Goal: Task Accomplishment & Management: Complete application form

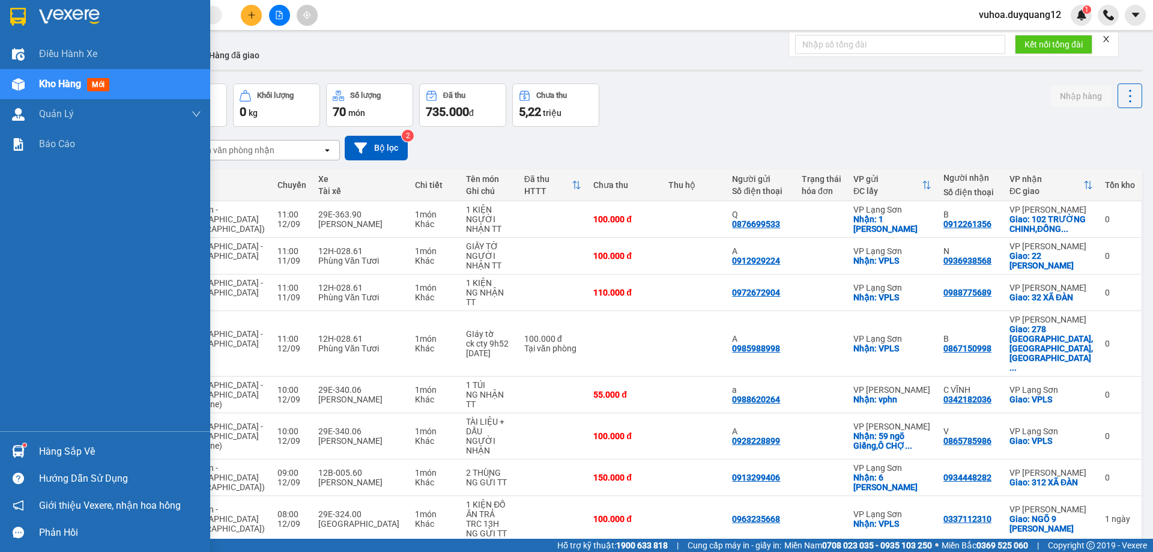
click at [31, 84] on div "Kho hàng mới" at bounding box center [105, 84] width 210 height 30
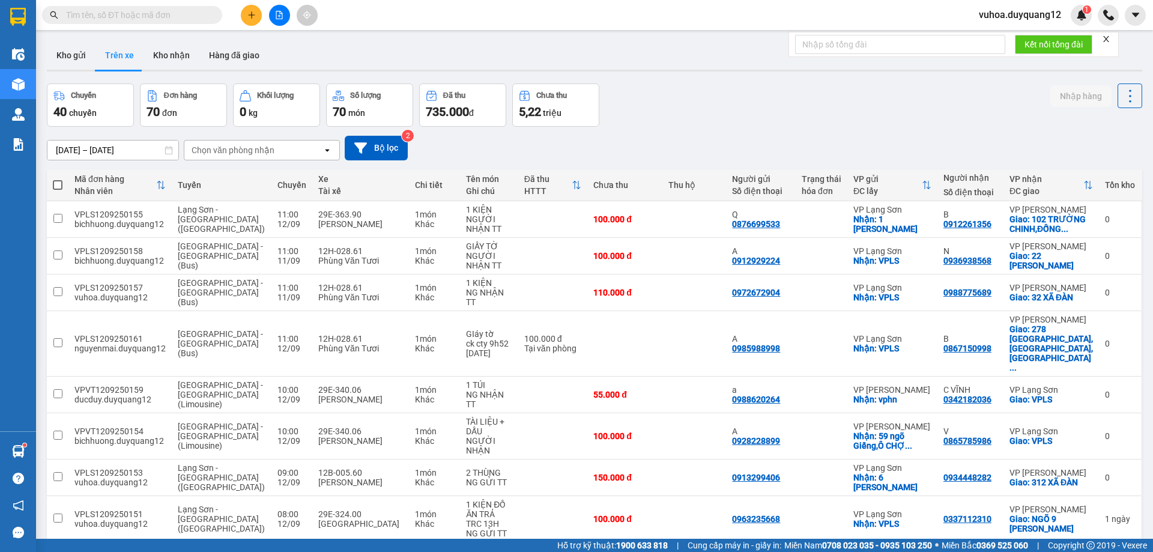
click at [132, 12] on input "text" at bounding box center [137, 14] width 142 height 13
drag, startPoint x: 733, startPoint y: 136, endPoint x: 722, endPoint y: 123, distance: 16.6
click at [731, 136] on div "[DATE] – [DATE] Press the down arrow key to interact with the calendar and sele…" at bounding box center [595, 148] width 1096 height 25
click at [71, 55] on button "Kho gửi" at bounding box center [71, 55] width 49 height 29
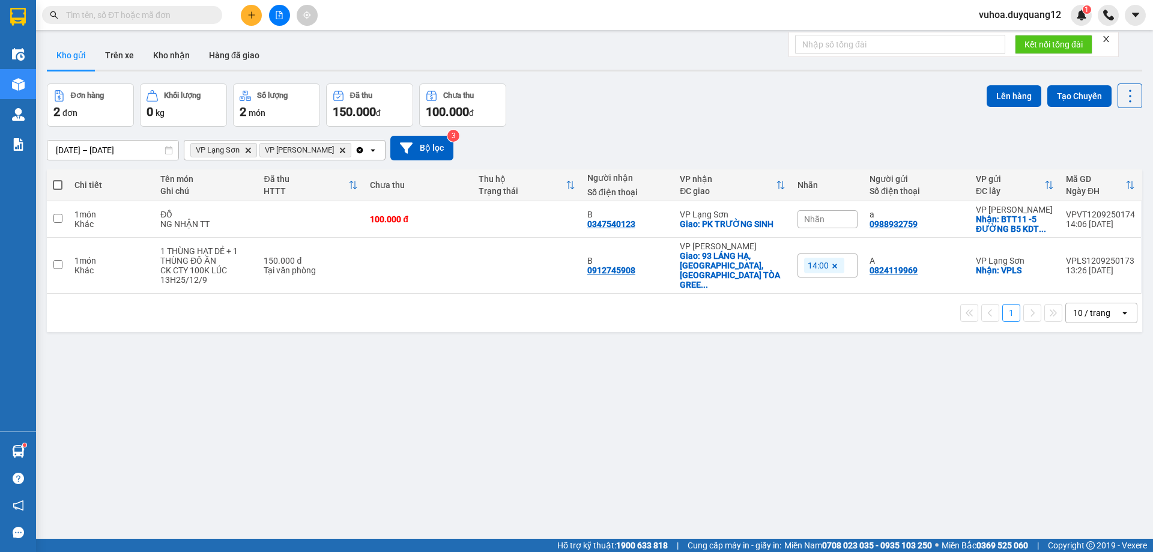
click at [254, 12] on icon "plus" at bounding box center [251, 15] width 8 height 8
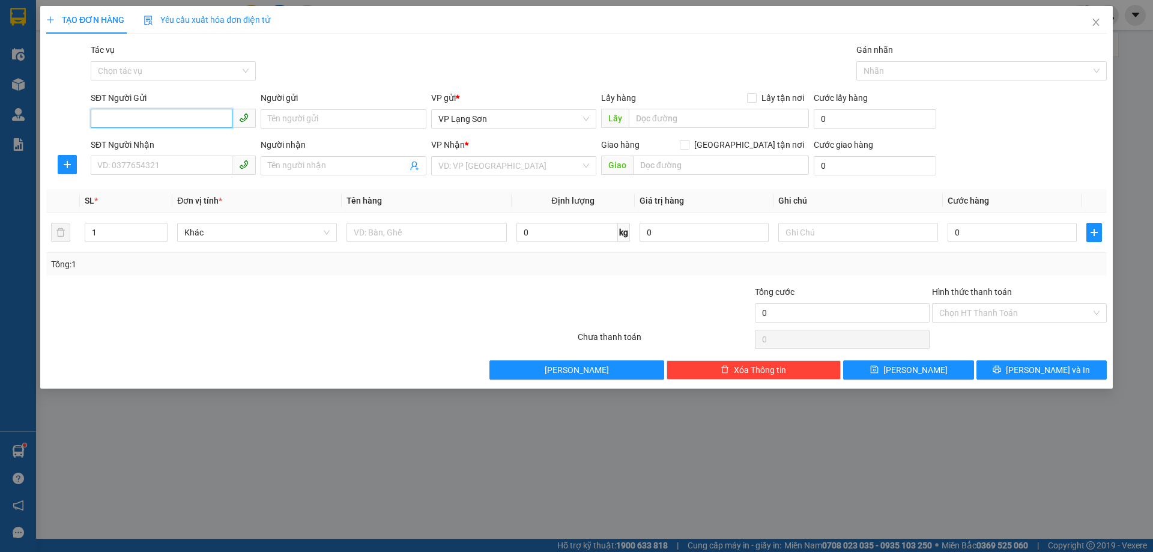
click at [106, 120] on input "SĐT Người Gửi" at bounding box center [162, 118] width 142 height 19
paste input "0963322311"
type input "0963322311"
click at [753, 97] on input "Lấy tận nơi" at bounding box center [751, 97] width 8 height 8
checkbox input "true"
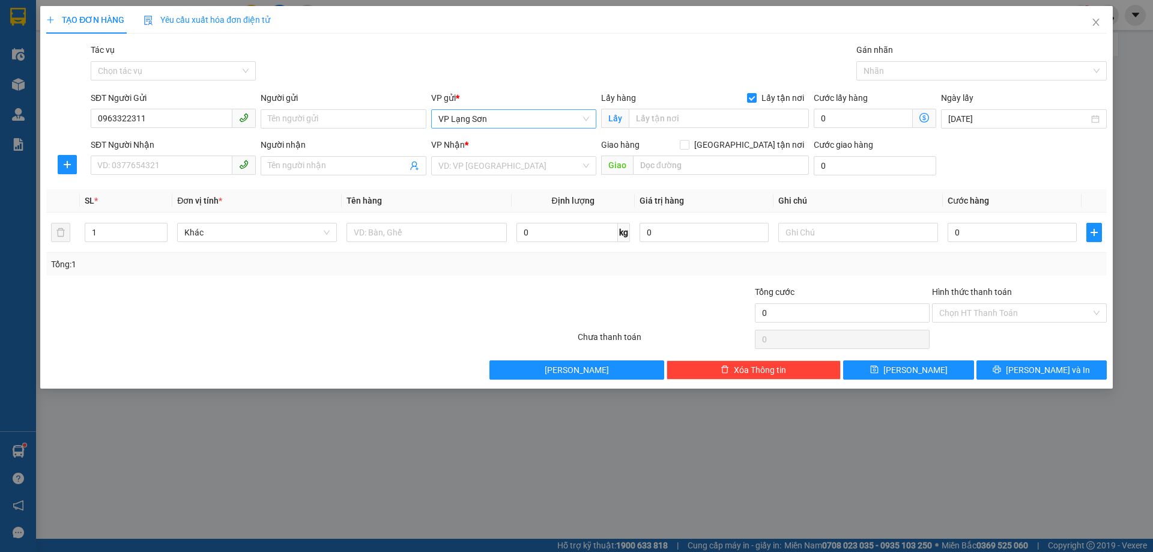
click at [487, 123] on span "VP Lạng Sơn" at bounding box center [513, 119] width 151 height 18
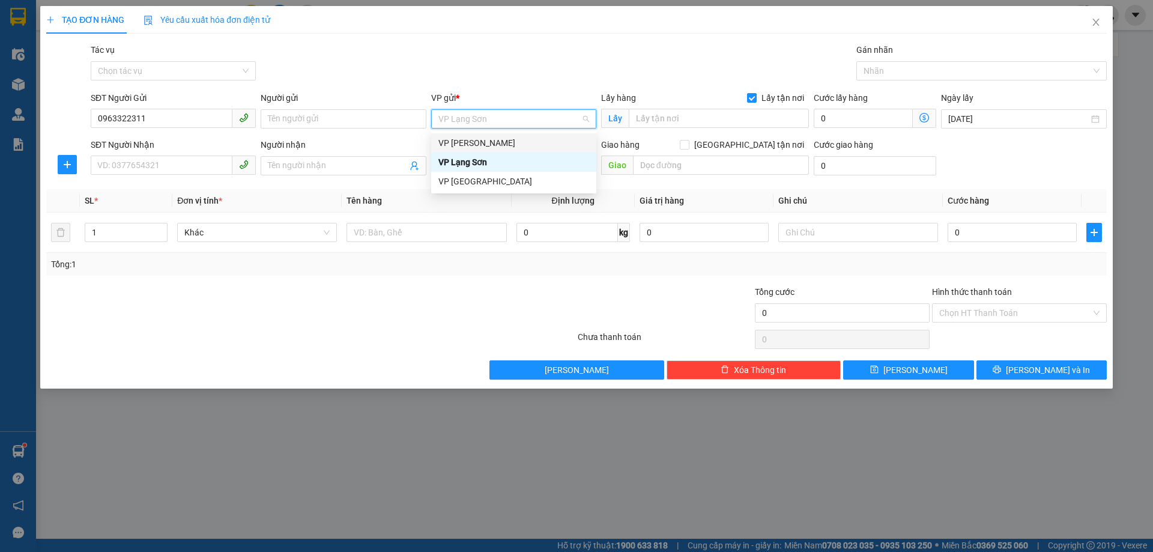
click at [490, 142] on div "VP [PERSON_NAME]" at bounding box center [513, 142] width 151 height 13
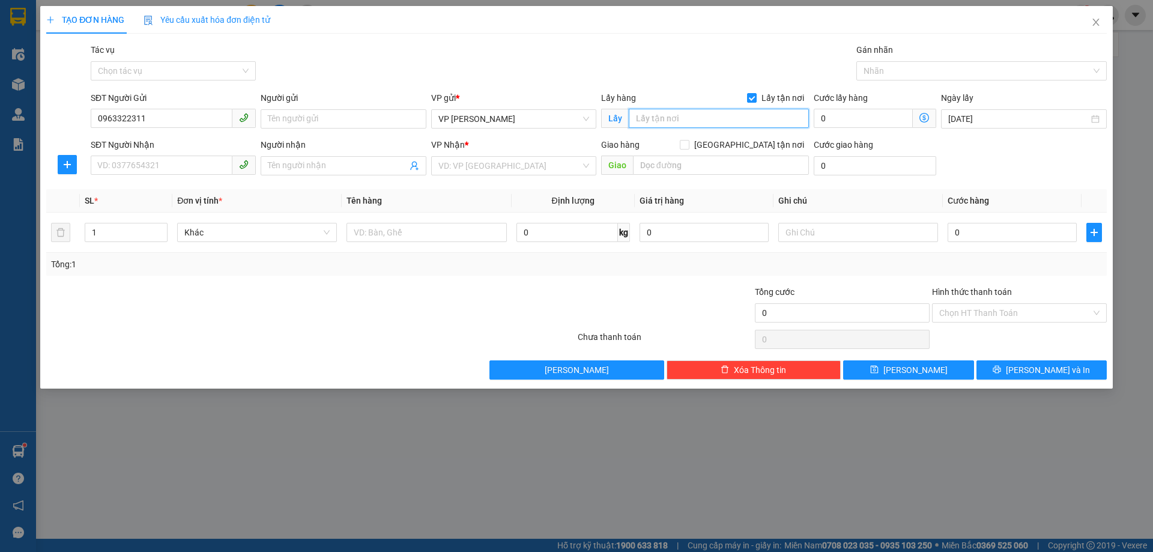
click at [692, 116] on input "text" at bounding box center [719, 118] width 180 height 19
click at [693, 120] on input "text" at bounding box center [719, 118] width 180 height 19
paste input "14 ngõ 10 [PERSON_NAME]"
type input "14 ngõ 10 [PERSON_NAME]"
click at [526, 166] on input "search" at bounding box center [509, 166] width 142 height 18
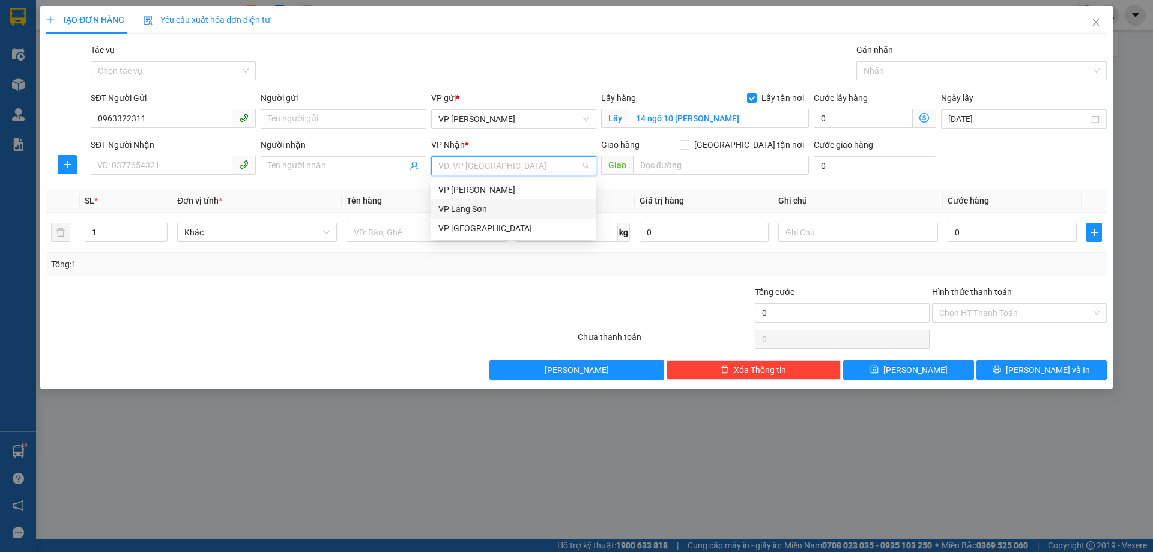
click at [490, 207] on div "VP Lạng Sơn" at bounding box center [513, 208] width 151 height 13
drag, startPoint x: 751, startPoint y: 142, endPoint x: 708, endPoint y: 166, distance: 49.7
click at [688, 145] on input "[GEOGRAPHIC_DATA] tận nơi" at bounding box center [684, 144] width 8 height 8
checkbox input "true"
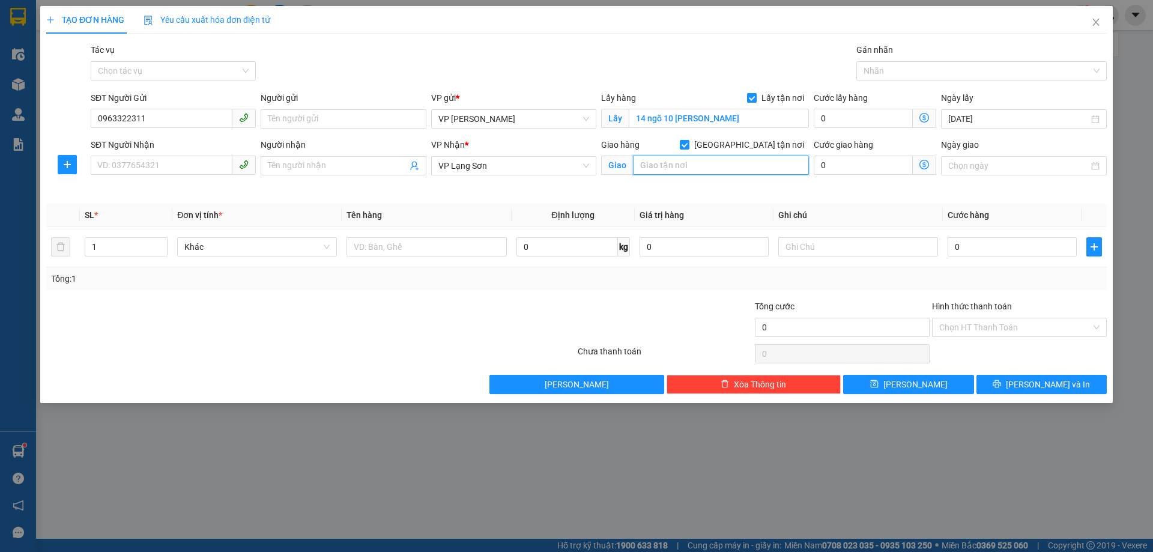
click at [706, 166] on input "text" at bounding box center [721, 165] width 176 height 19
click at [670, 168] on input "text" at bounding box center [721, 165] width 176 height 19
paste input "0866211622"
drag, startPoint x: 697, startPoint y: 168, endPoint x: 620, endPoint y: 124, distance: 88.5
click at [590, 163] on div "SĐT Người Nhận VD: 0377654321 Người nhận Tên người nhận VP Nhận * VP [GEOGRAPHI…" at bounding box center [598, 166] width 1021 height 56
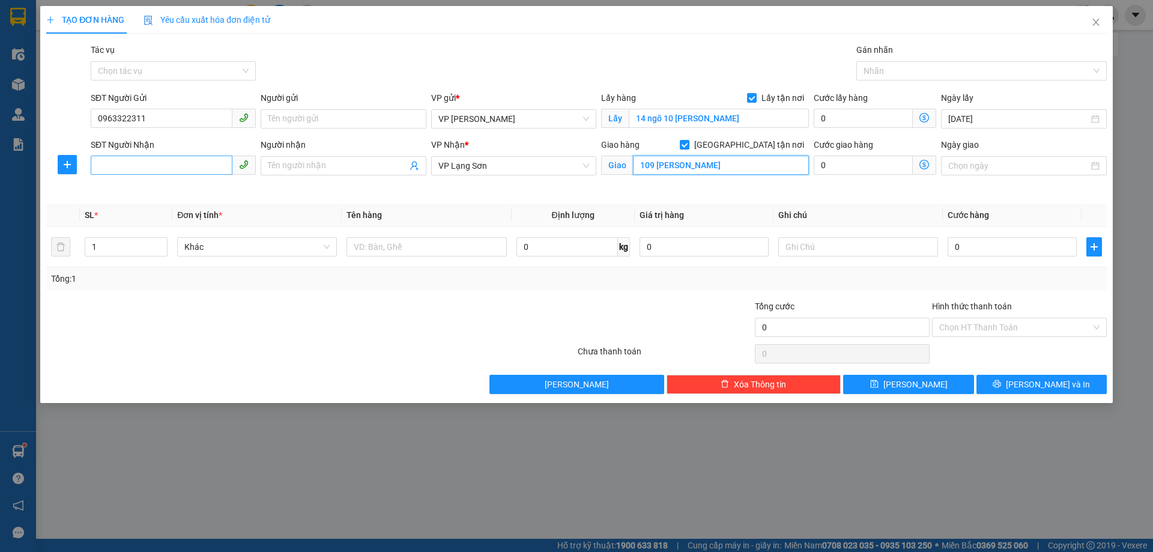
type input "109 [PERSON_NAME]"
click at [102, 173] on input "SĐT Người Nhận" at bounding box center [162, 165] width 142 height 19
paste input "0866211622"
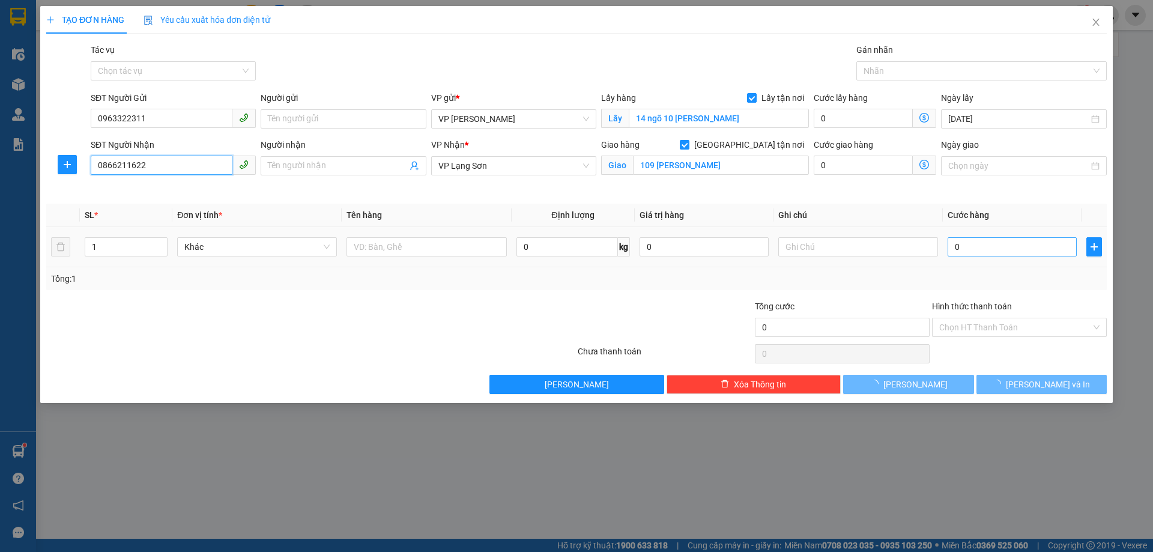
type input "0866211622"
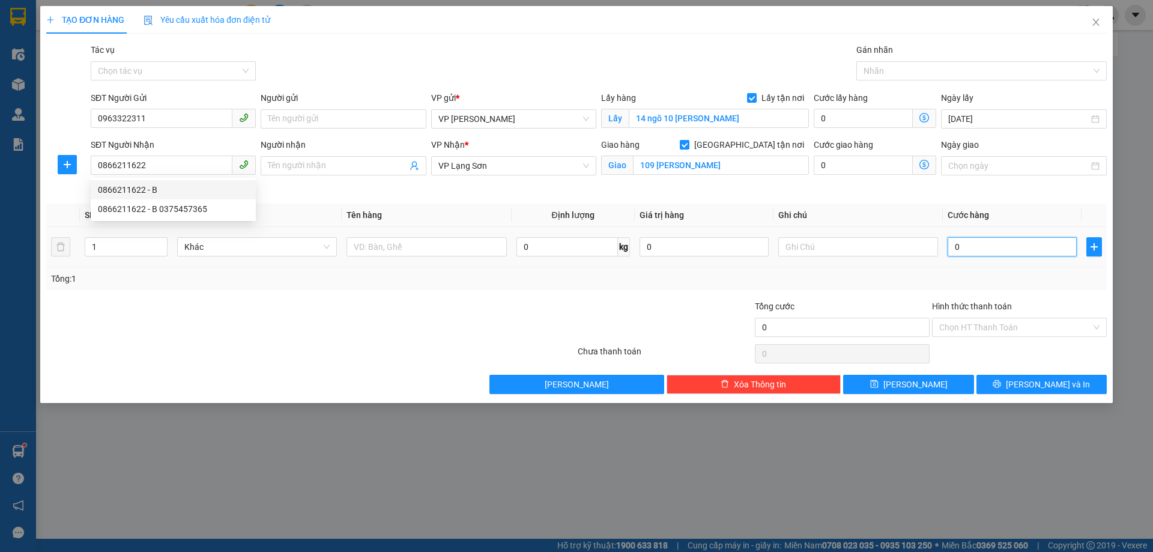
click at [989, 244] on input "0" at bounding box center [1012, 246] width 129 height 19
type input "1"
type input "10"
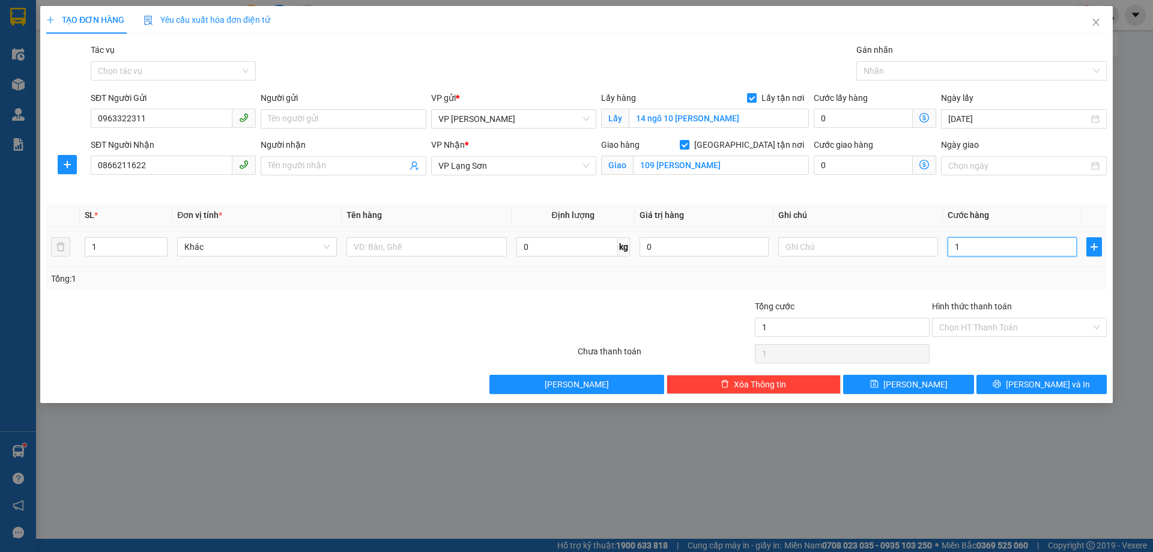
type input "10"
type input "100"
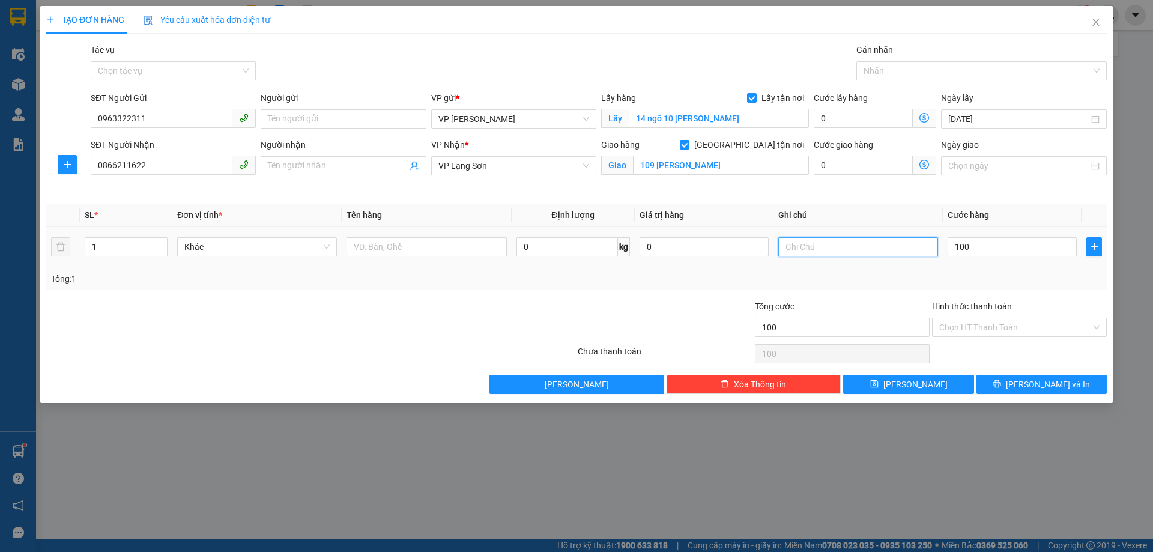
type input "100.000"
click at [800, 237] on input "text" at bounding box center [858, 246] width 160 height 19
type input "NG NHẬN TT"
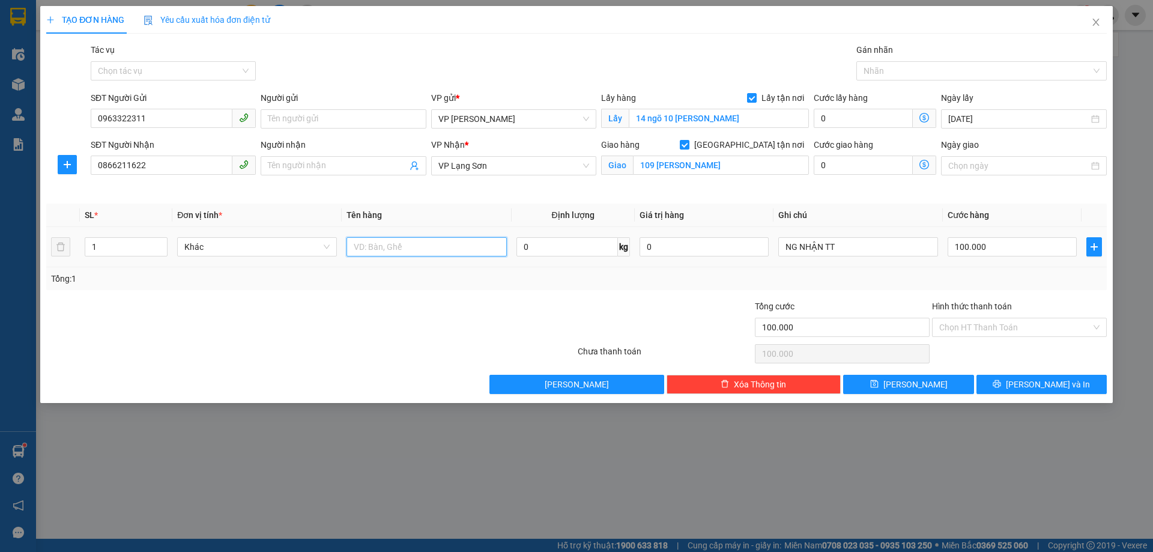
click at [399, 243] on input "text" at bounding box center [427, 246] width 160 height 19
type input "THE TÍN DỤNG"
click at [905, 379] on button "[PERSON_NAME]" at bounding box center [908, 384] width 130 height 19
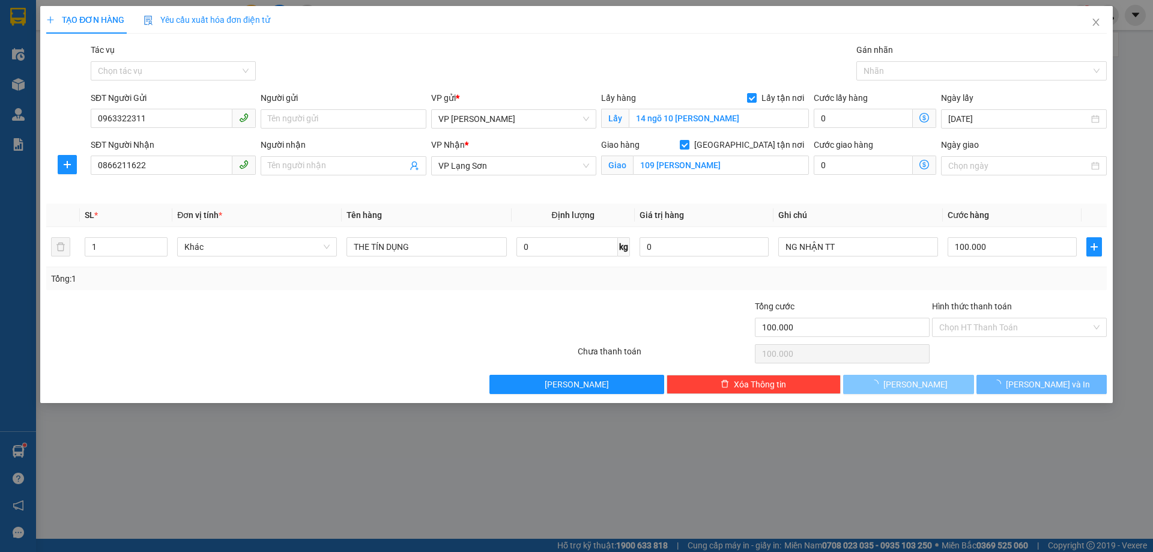
checkbox input "false"
type input "0"
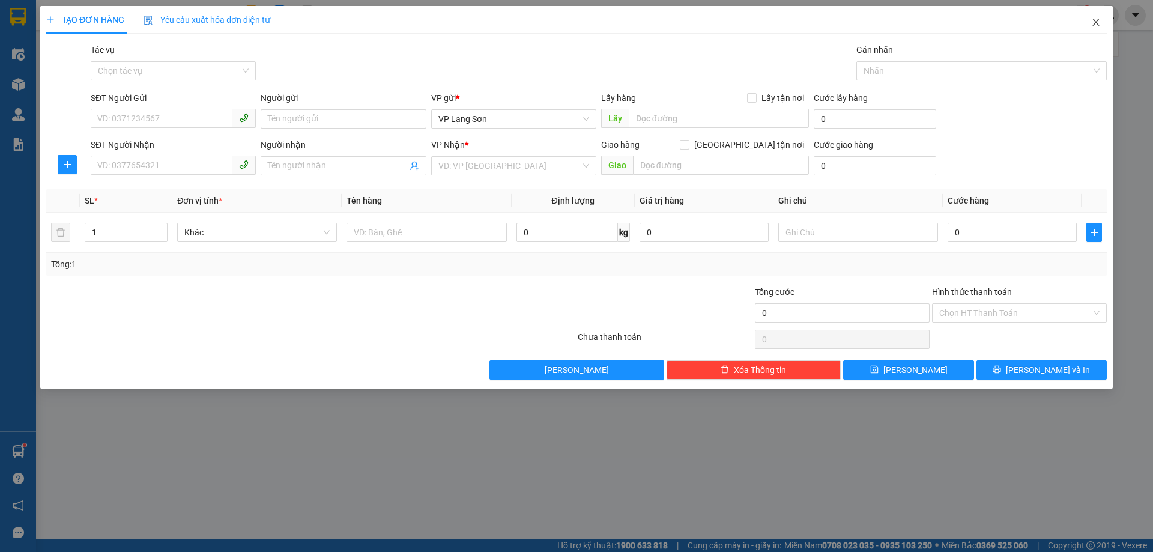
click at [1102, 15] on span "Close" at bounding box center [1096, 23] width 34 height 34
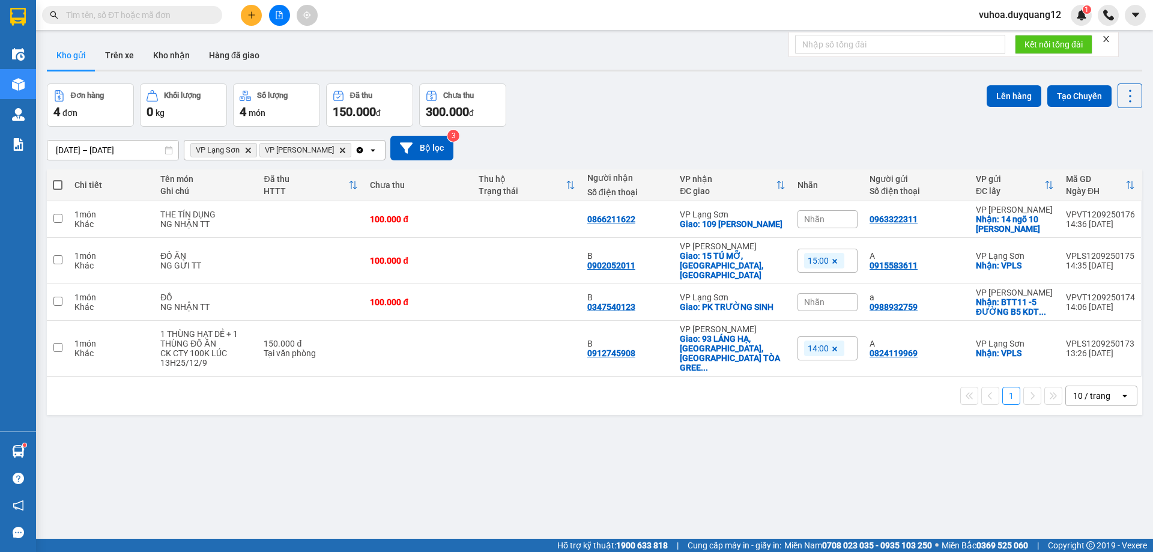
click at [124, 17] on input "text" at bounding box center [137, 14] width 142 height 13
paste input "0961449203"
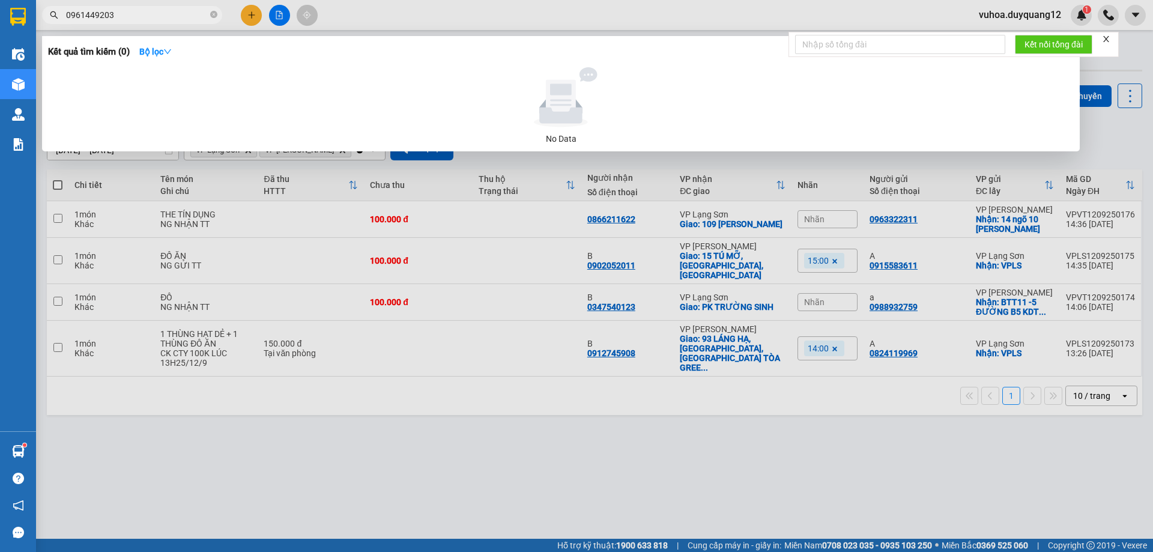
type input "0961449203"
click at [252, 16] on div at bounding box center [576, 276] width 1153 height 552
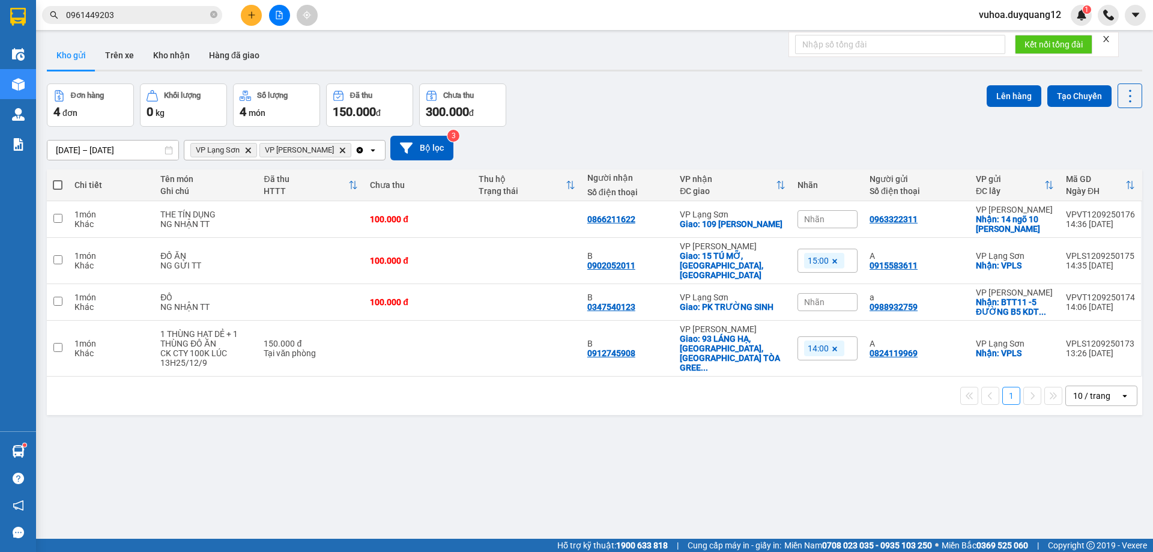
click at [250, 16] on icon "plus" at bounding box center [251, 15] width 8 height 8
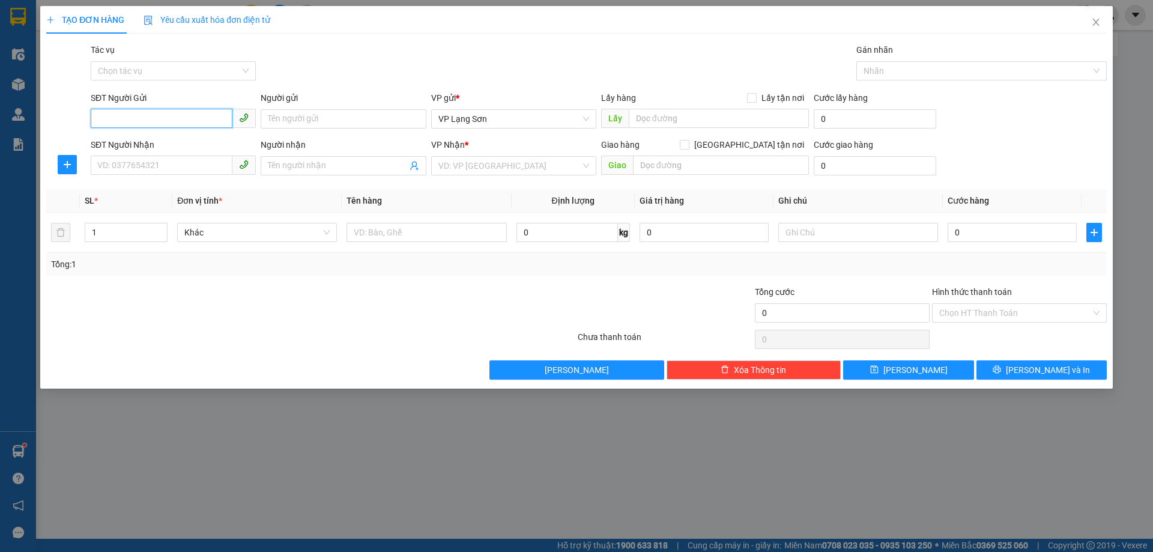
click at [117, 121] on input "SĐT Người Gửi" at bounding box center [162, 118] width 142 height 19
paste input "0961449203"
type input "0961449203"
click at [754, 93] on label "Lấy tận nơi" at bounding box center [778, 97] width 62 height 13
click at [497, 114] on span "VP Lạng Sơn" at bounding box center [513, 119] width 151 height 18
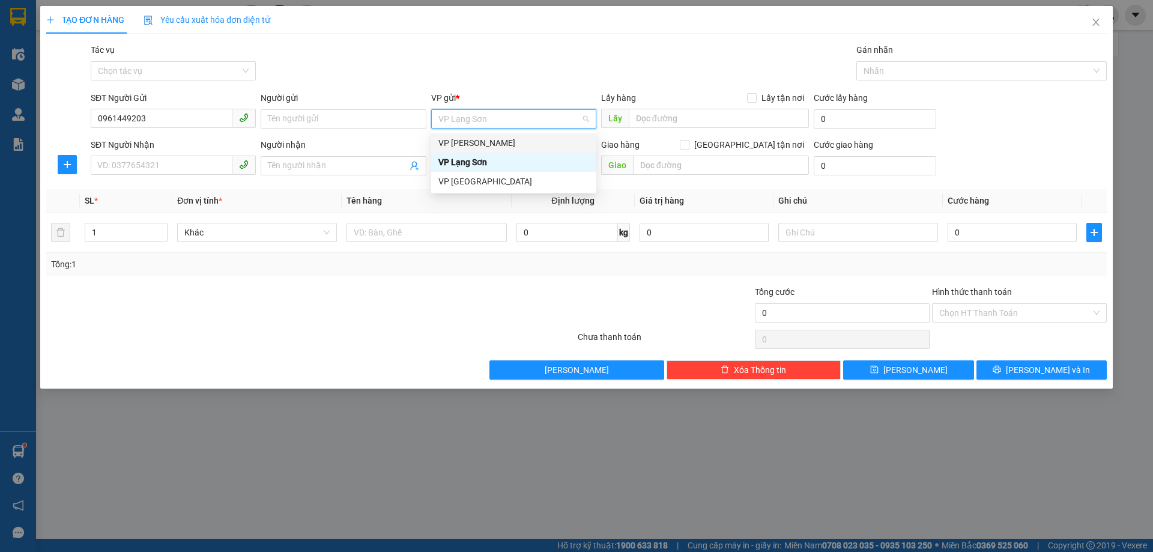
click at [478, 142] on div "VP [PERSON_NAME]" at bounding box center [513, 142] width 151 height 13
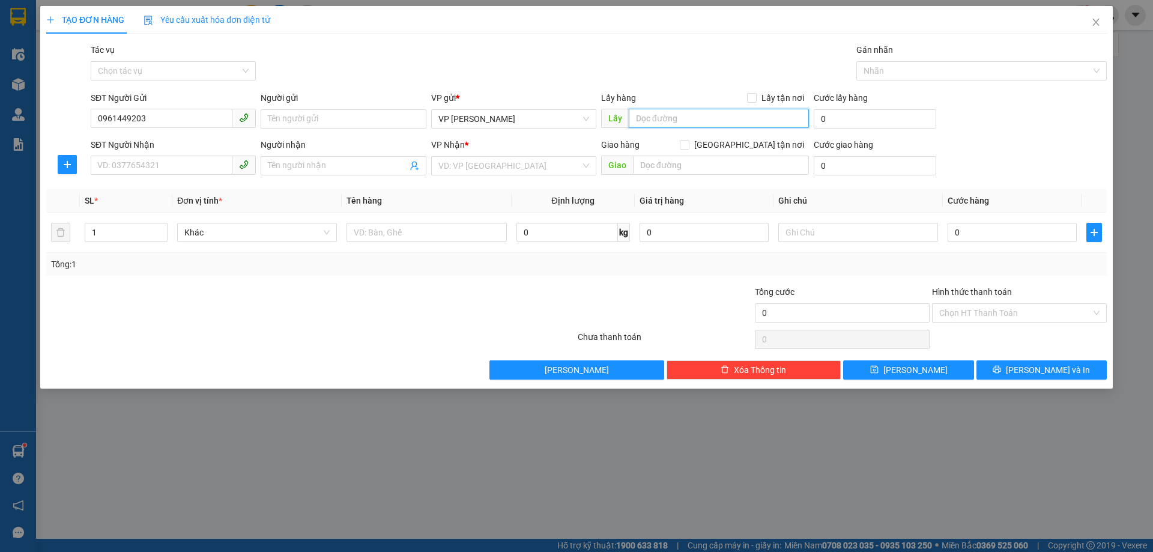
click at [681, 118] on input "text" at bounding box center [719, 118] width 180 height 19
drag, startPoint x: 1094, startPoint y: 21, endPoint x: 867, endPoint y: 13, distance: 226.6
click at [1094, 21] on icon "close" at bounding box center [1096, 22] width 10 height 10
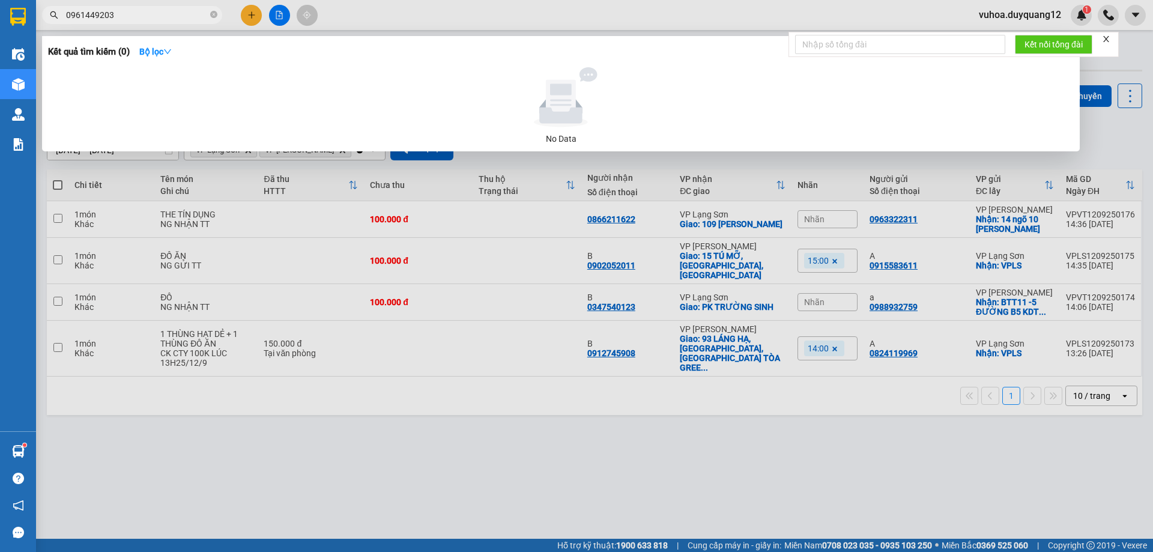
click at [148, 17] on input "0961449203" at bounding box center [137, 14] width 142 height 13
drag, startPoint x: 109, startPoint y: 17, endPoint x: 97, endPoint y: 17, distance: 12.0
click at [97, 17] on input "0961449203" at bounding box center [137, 14] width 142 height 13
drag, startPoint x: 115, startPoint y: 14, endPoint x: 56, endPoint y: 15, distance: 58.9
click at [56, 15] on div "0961449203" at bounding box center [117, 15] width 234 height 18
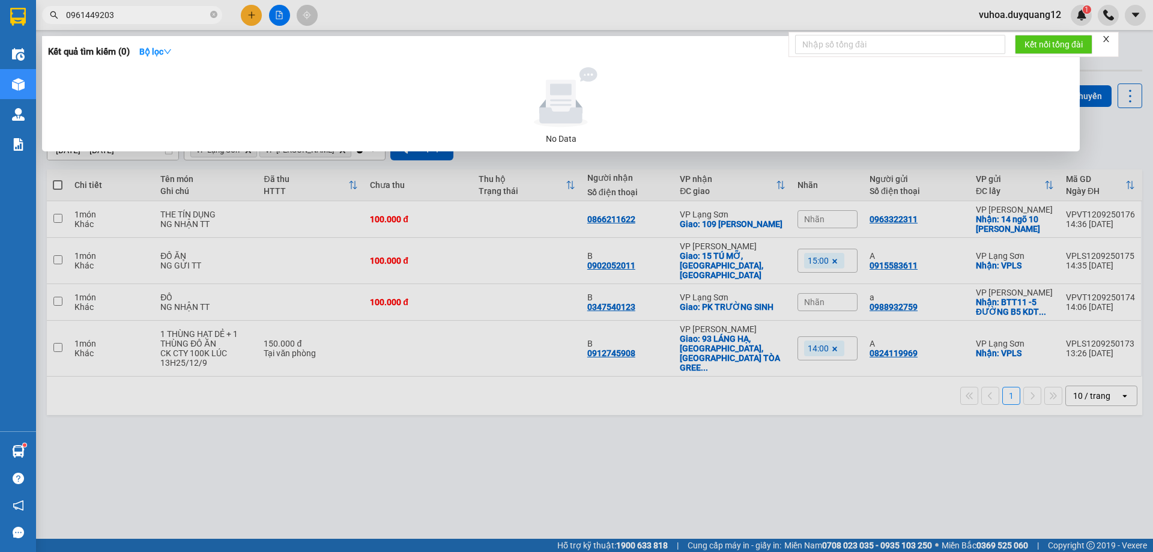
click at [556, 479] on div at bounding box center [576, 276] width 1153 height 552
drag, startPoint x: 216, startPoint y: 17, endPoint x: 195, endPoint y: 13, distance: 22.2
click at [214, 17] on icon "close-circle" at bounding box center [213, 14] width 7 height 7
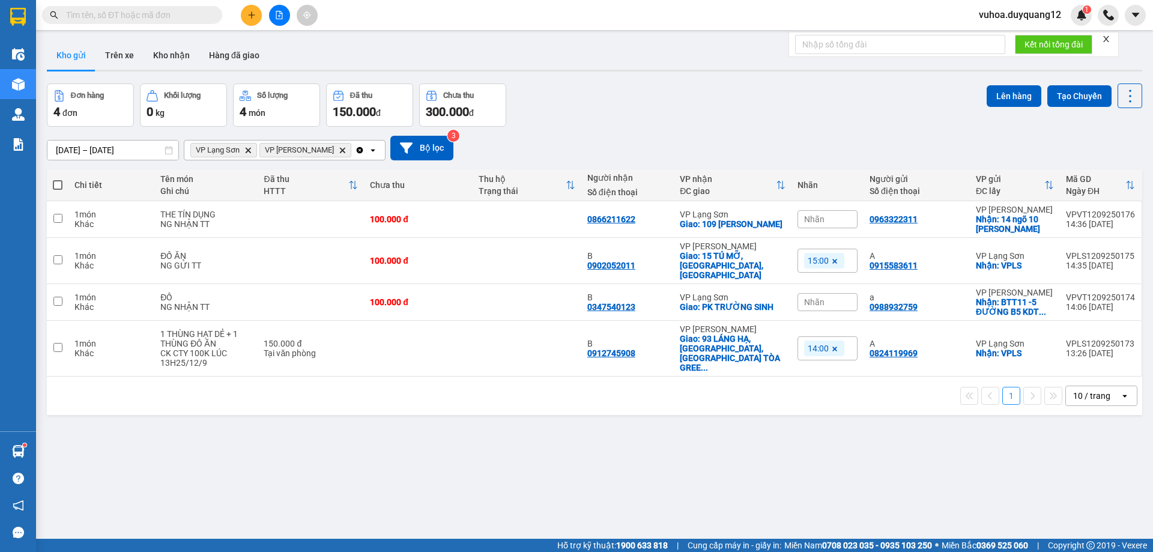
click at [183, 9] on input "text" at bounding box center [137, 14] width 142 height 13
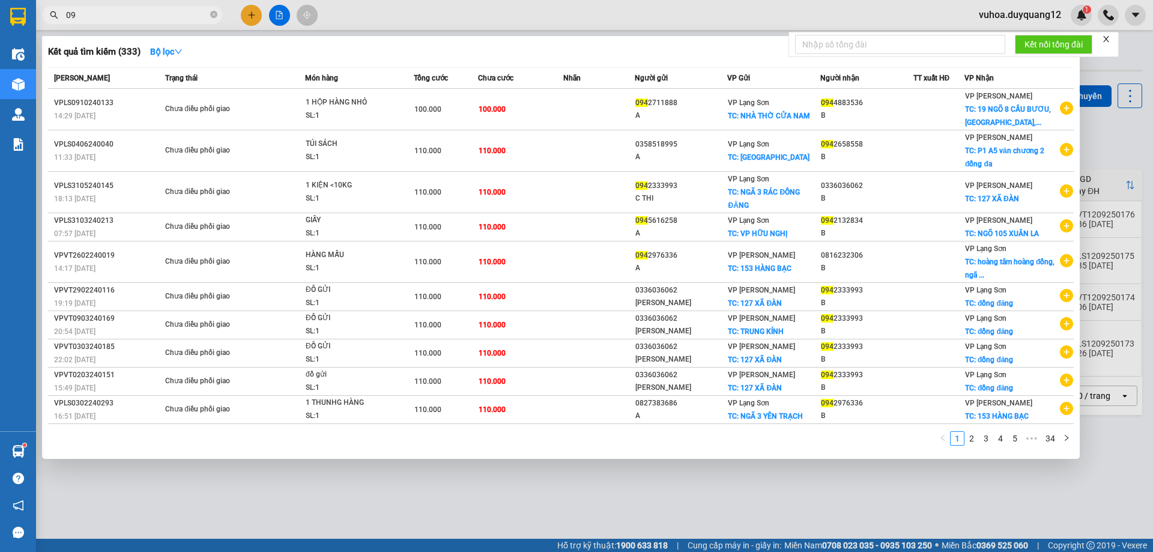
type input "0"
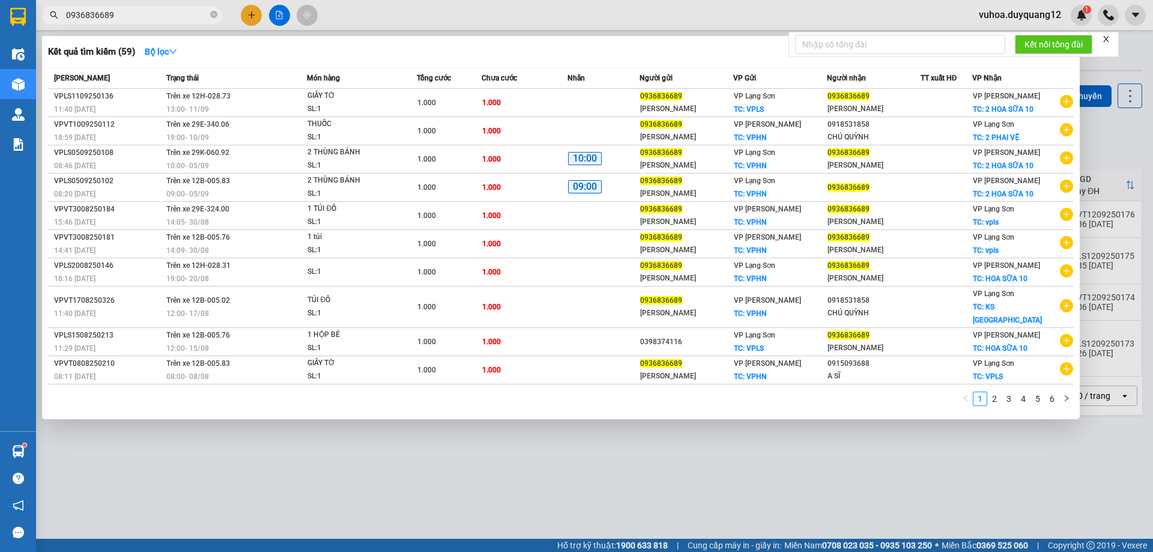
type input "0936836689"
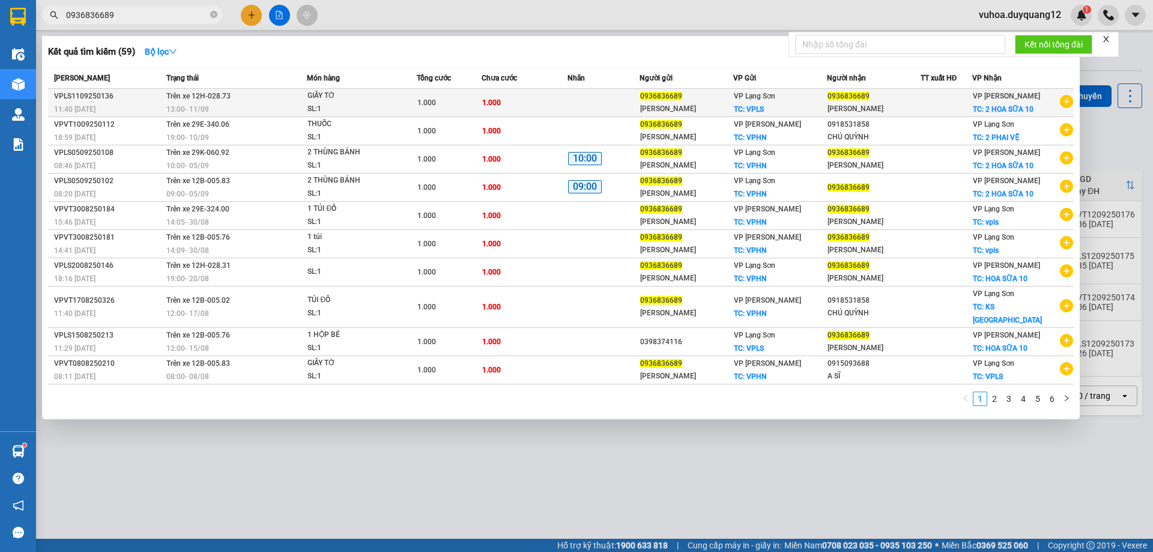
click at [1063, 103] on icon "plus-circle" at bounding box center [1066, 101] width 13 height 13
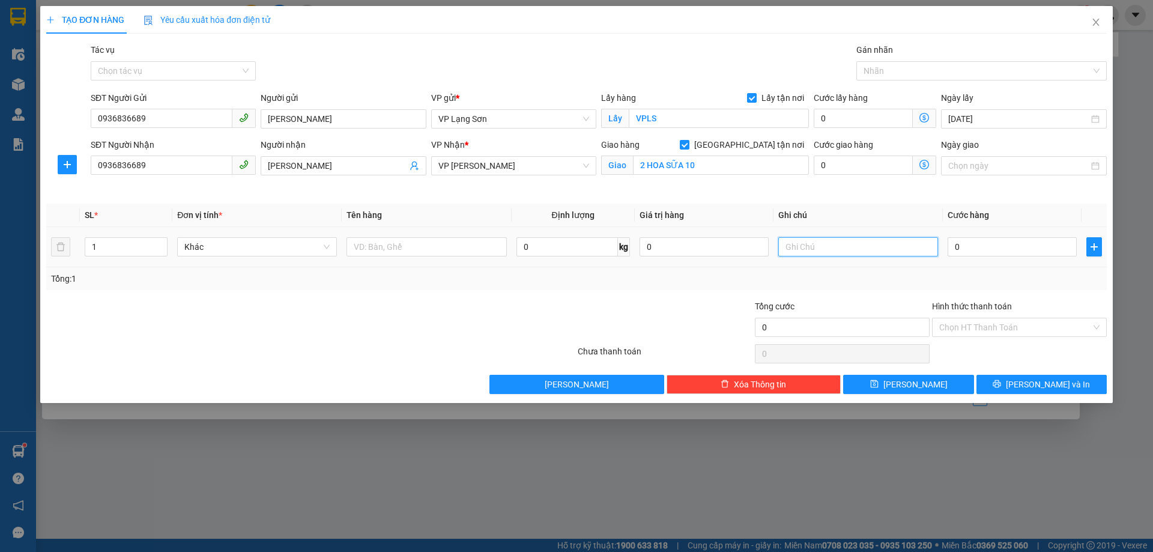
click at [820, 249] on input "text" at bounding box center [858, 246] width 160 height 19
type input "D"
type input "ĐỒ C HUYỀN"
click at [965, 245] on input "0" at bounding box center [1012, 246] width 129 height 19
type input "1"
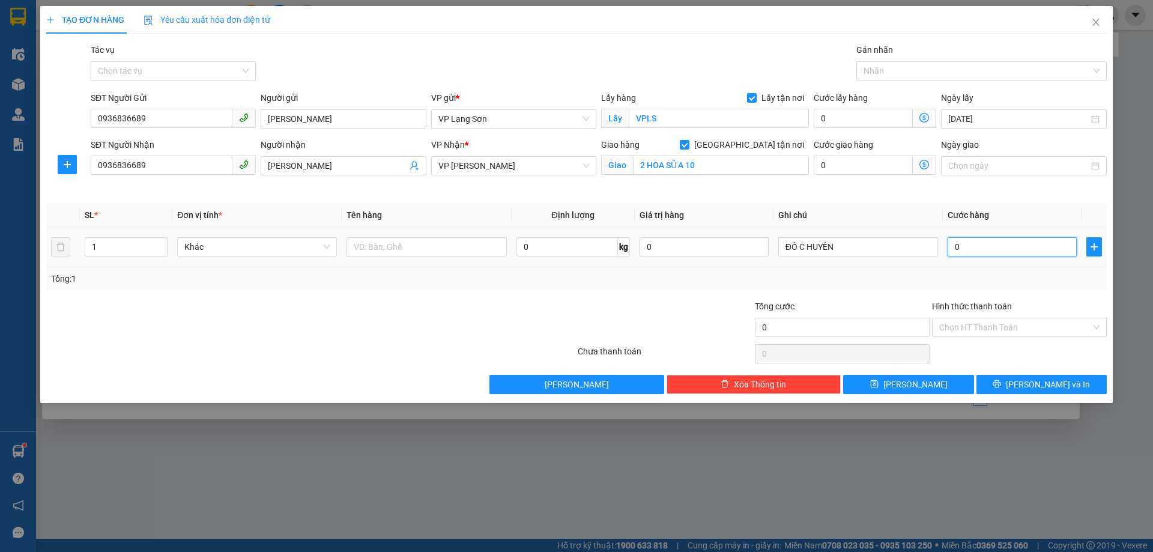
type input "1"
type input "1.000"
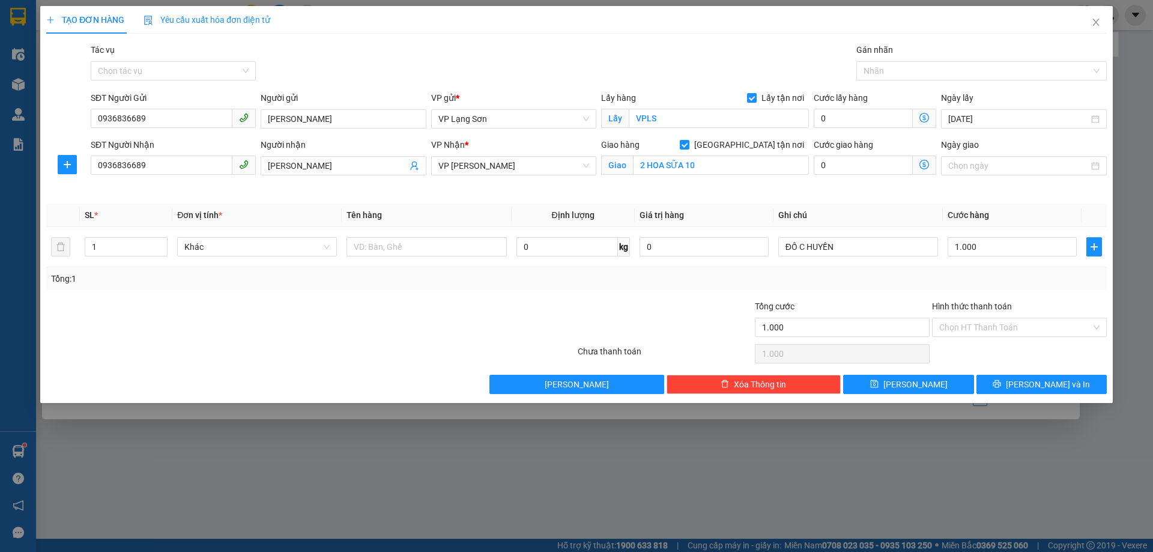
click at [420, 330] on div at bounding box center [487, 321] width 177 height 42
drag, startPoint x: 362, startPoint y: 247, endPoint x: 345, endPoint y: 241, distance: 17.7
click at [360, 247] on input "text" at bounding box center [427, 246] width 160 height 19
type input "TÚI ĐỎ"
click at [906, 390] on button "[PERSON_NAME]" at bounding box center [908, 384] width 130 height 19
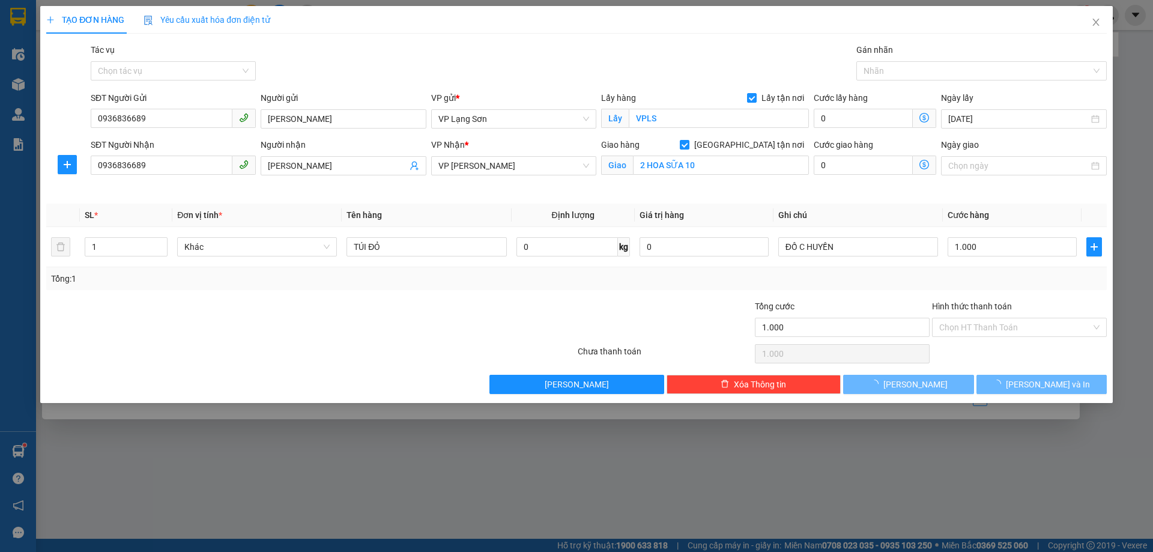
checkbox input "false"
type input "0"
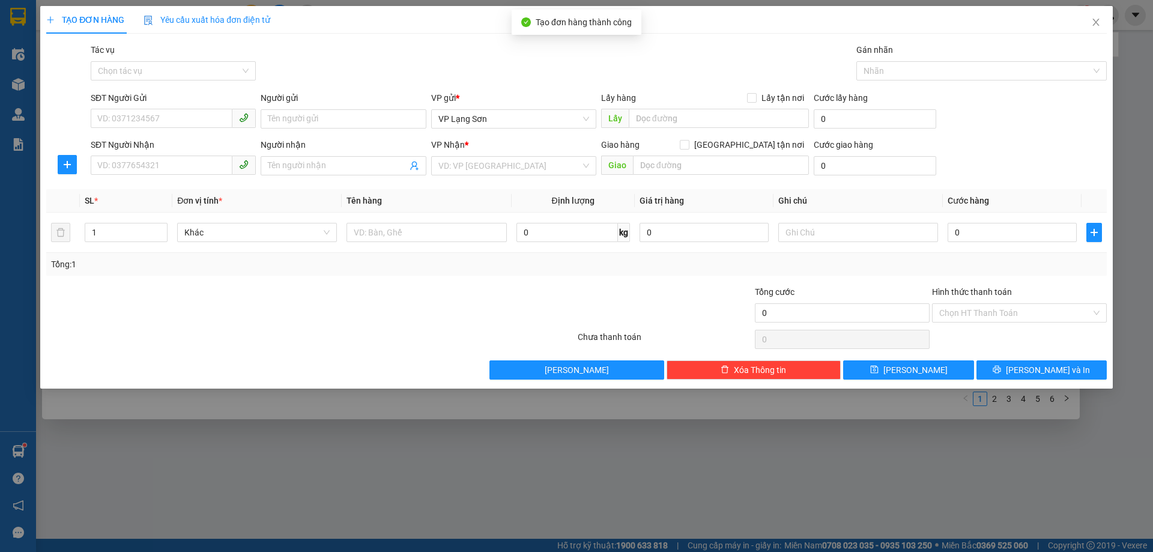
drag, startPoint x: 1147, startPoint y: 105, endPoint x: 935, endPoint y: 1, distance: 236.4
click at [1147, 105] on div "TẠO ĐƠN HÀNG Yêu cầu xuất hóa đơn điện tử Transit Pickup Surcharge Ids Transit …" at bounding box center [576, 276] width 1153 height 552
click at [1098, 25] on icon "close" at bounding box center [1096, 22] width 7 height 7
